Goal: Find specific page/section: Find specific page/section

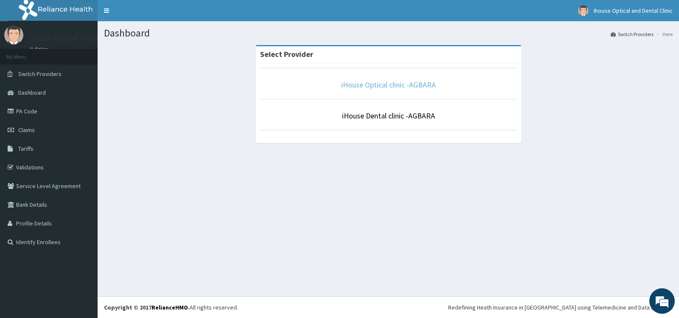
click at [372, 82] on link "iHouse Optical clinic -AGBARA" at bounding box center [388, 85] width 95 height 10
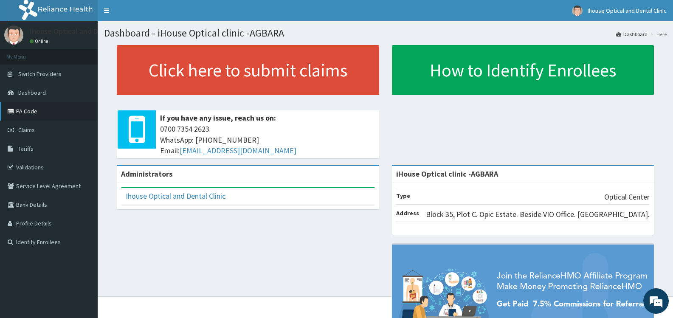
click at [38, 108] on link "PA Code" at bounding box center [49, 111] width 98 height 19
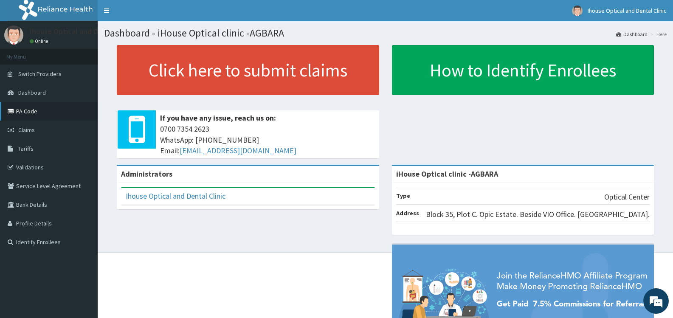
click at [37, 115] on link "PA Code" at bounding box center [49, 111] width 98 height 19
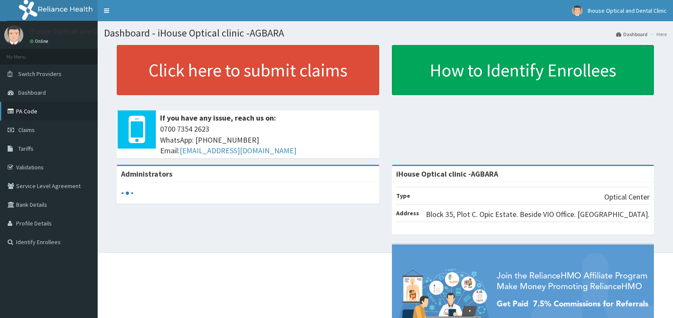
click at [42, 115] on link "PA Code" at bounding box center [49, 111] width 98 height 19
